Goal: Information Seeking & Learning: Compare options

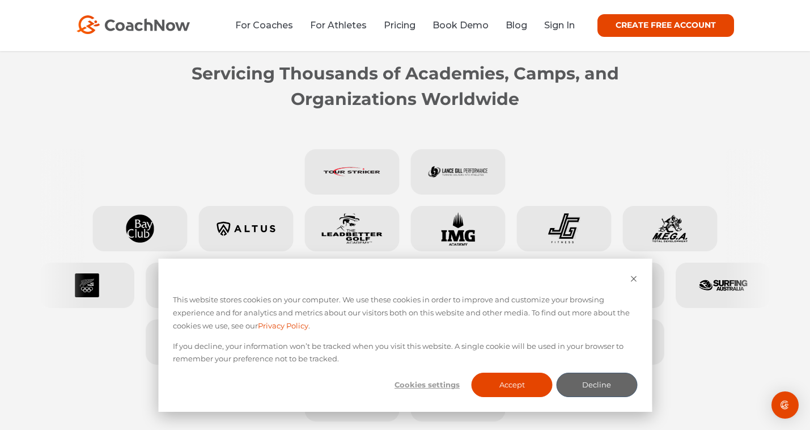
scroll to position [460, 0]
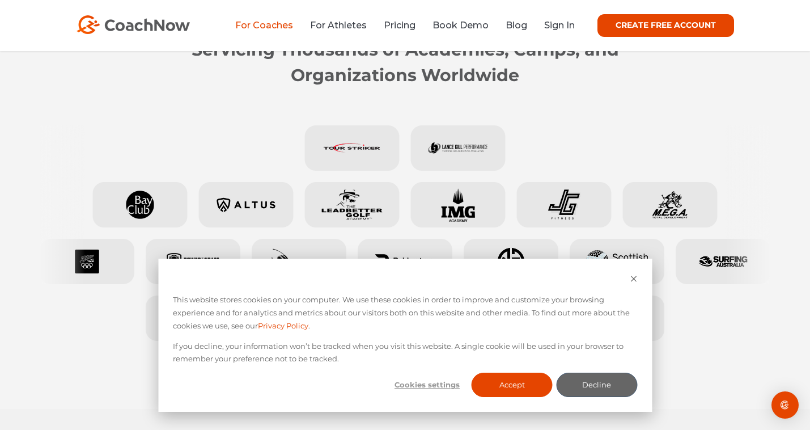
click at [269, 26] on link "For Coaches" at bounding box center [264, 25] width 58 height 11
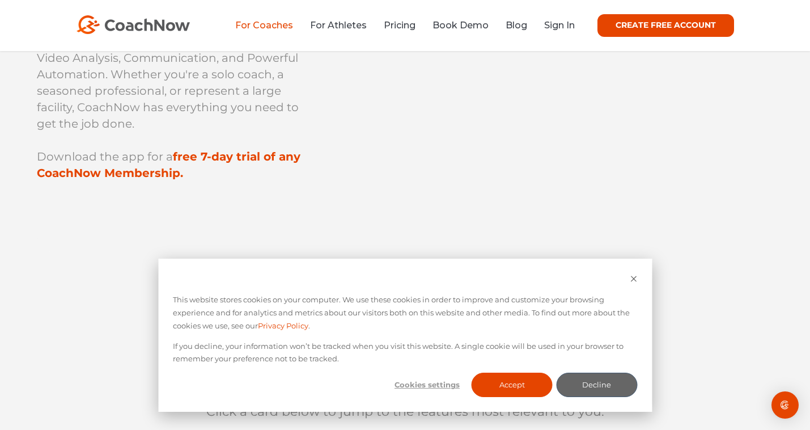
scroll to position [174, 0]
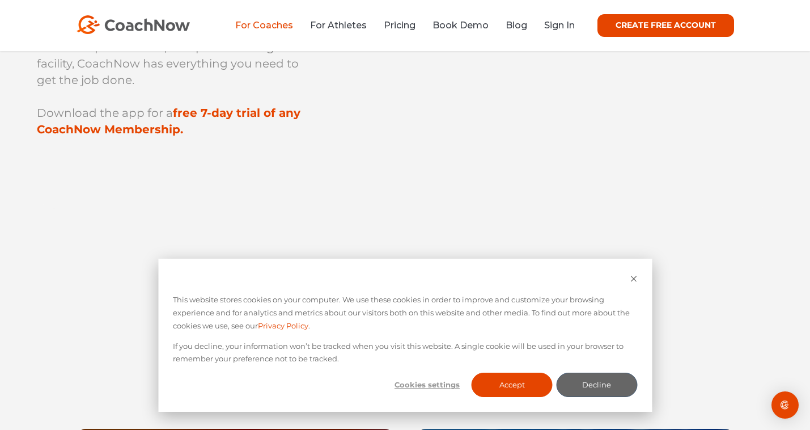
click at [573, 384] on button "Decline" at bounding box center [596, 384] width 81 height 24
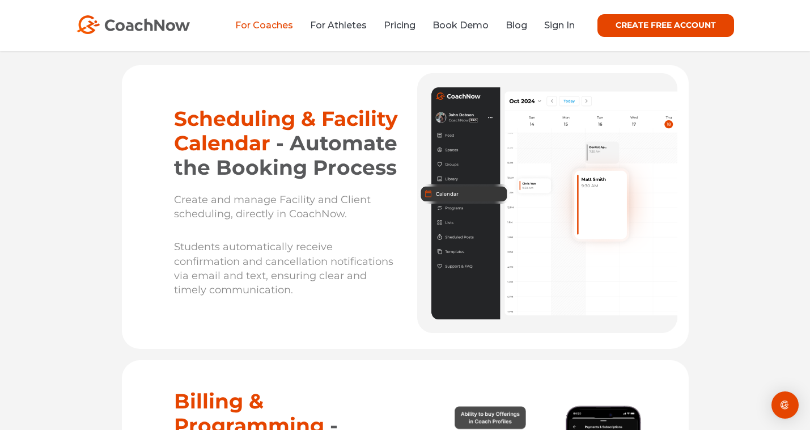
scroll to position [6588, 0]
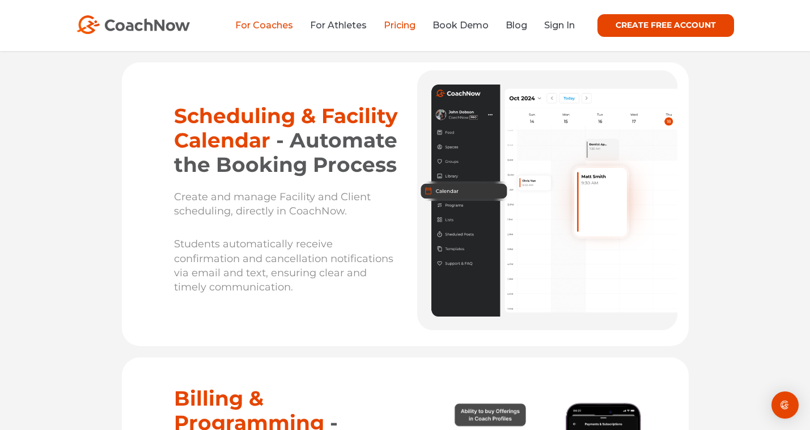
click at [410, 24] on link "Pricing" at bounding box center [400, 25] width 32 height 11
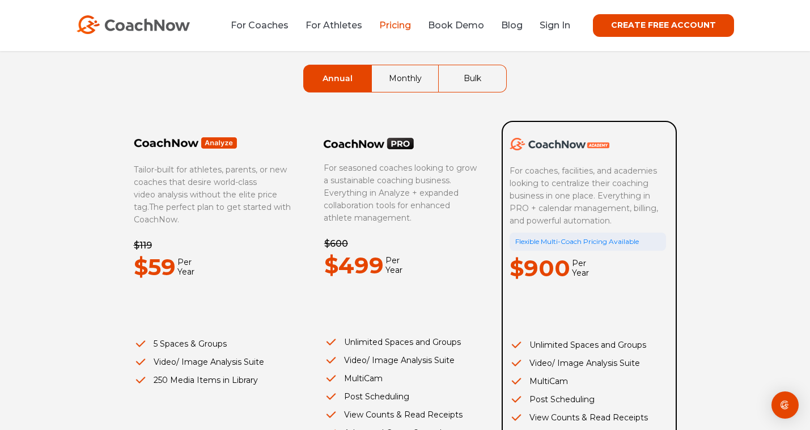
scroll to position [86, 0]
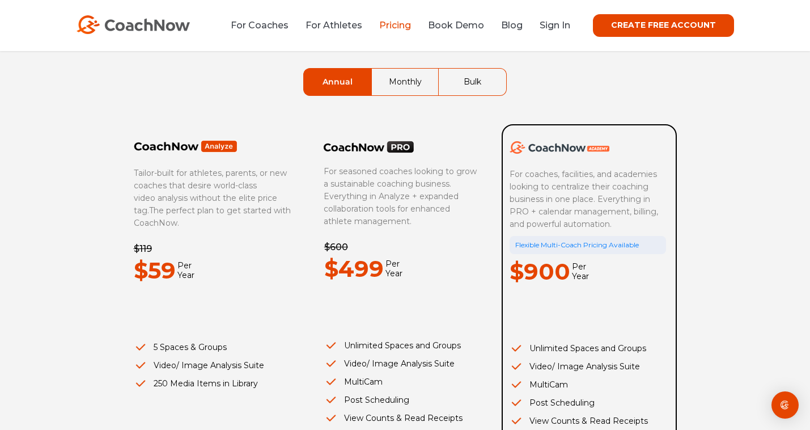
click at [407, 86] on link "Monthly" at bounding box center [405, 82] width 67 height 27
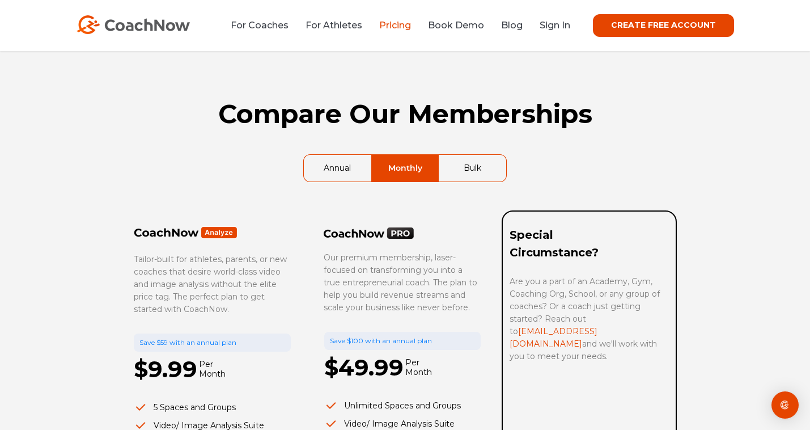
scroll to position [0, 0]
click at [462, 168] on link "Bulk" at bounding box center [472, 168] width 67 height 27
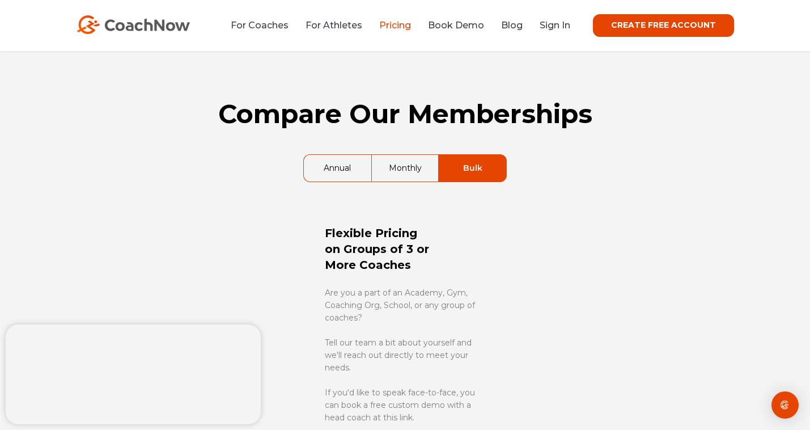
click at [337, 156] on link "Annual" at bounding box center [337, 168] width 67 height 27
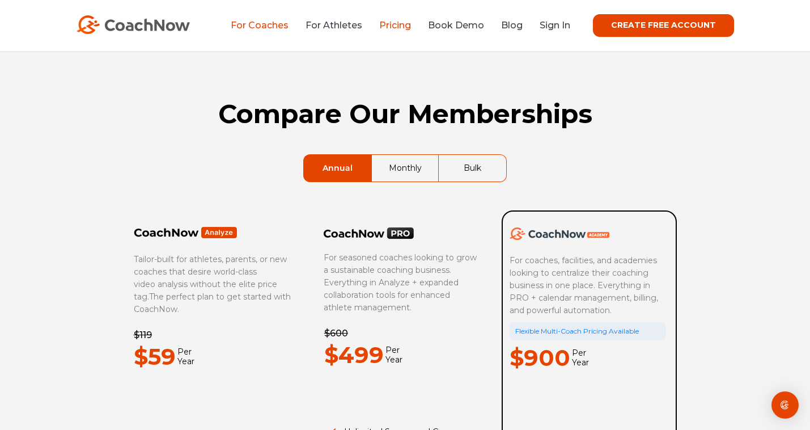
click at [279, 27] on link "For Coaches" at bounding box center [260, 25] width 58 height 11
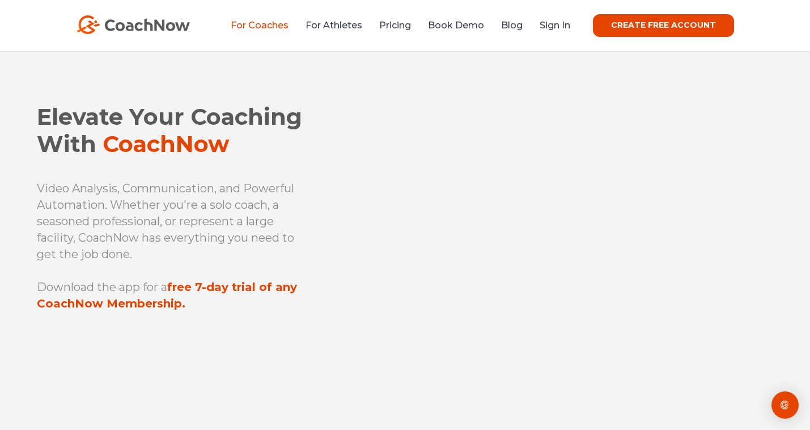
scroll to position [11, 0]
